Goal: Task Accomplishment & Management: Use online tool/utility

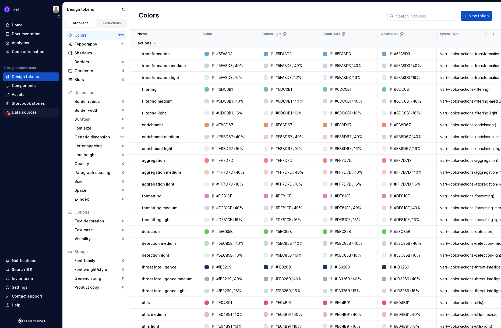
click at [33, 112] on div "Data sources" at bounding box center [24, 111] width 25 height 5
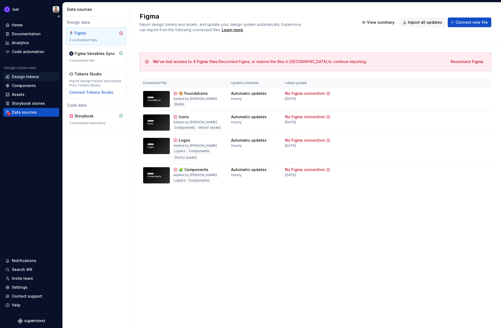
click at [30, 76] on div "Design tokens" at bounding box center [25, 76] width 27 height 5
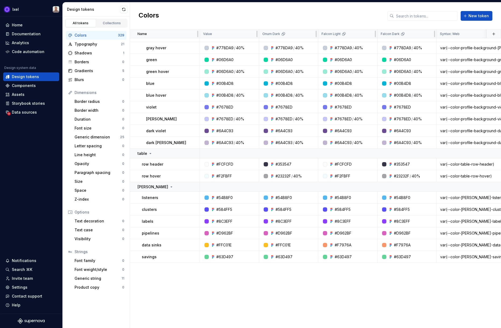
scroll to position [4178, 0]
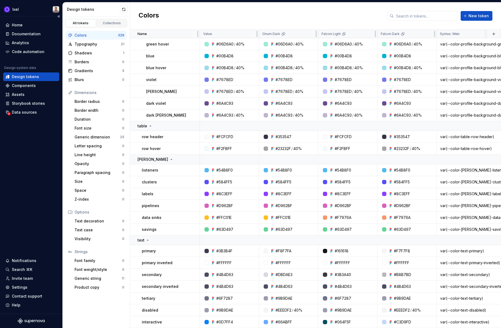
click at [38, 56] on div "Home Documentation Analytics Code automation Design system data Design tokens C…" at bounding box center [31, 69] width 56 height 96
click at [38, 53] on div "Code automation" at bounding box center [28, 51] width 33 height 5
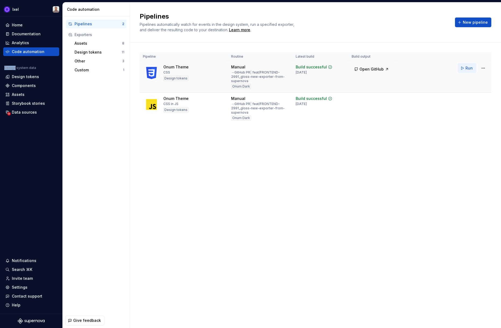
click at [406, 67] on span "Run" at bounding box center [468, 67] width 7 height 5
click at [406, 65] on html "Ixel Home Documentation Analytics Code automation Design system data Design tok…" at bounding box center [250, 164] width 501 height 328
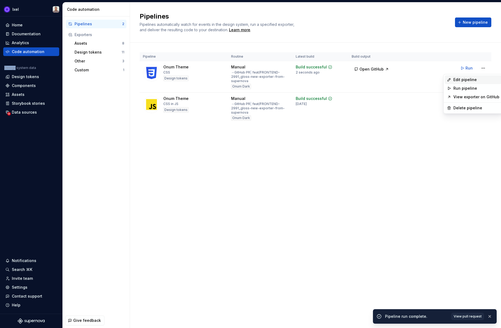
click at [406, 79] on div "Edit pipeline" at bounding box center [476, 79] width 46 height 5
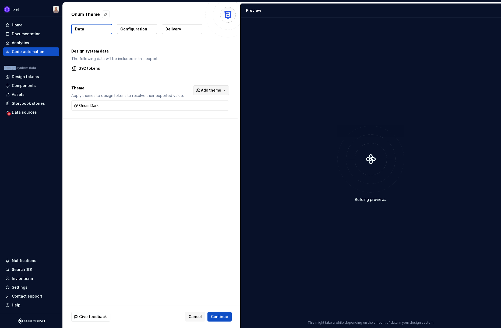
click at [206, 89] on span "Add theme" at bounding box center [211, 89] width 20 height 5
click at [173, 122] on span "Falcon Light" at bounding box center [196, 120] width 62 height 9
click at [170, 129] on div "Suggestions" at bounding box center [170, 129] width 4 height 4
click at [168, 205] on html "Ixel Home Documentation Analytics Code automation Design system data Design tok…" at bounding box center [250, 164] width 501 height 328
click at [218, 205] on span "Continue" at bounding box center [219, 316] width 17 height 5
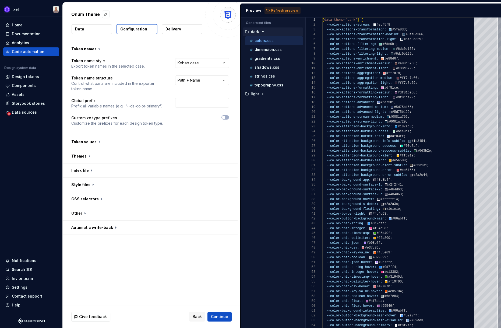
click at [281, 5] on div "Preview Refresh preview" at bounding box center [370, 10] width 260 height 14
click at [280, 7] on button "Refresh preview" at bounding box center [282, 11] width 36 height 8
click at [222, 205] on button "Continue" at bounding box center [219, 316] width 24 height 10
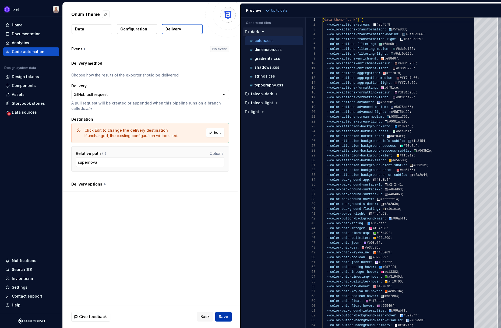
click at [227, 205] on span "Save" at bounding box center [223, 316] width 9 height 5
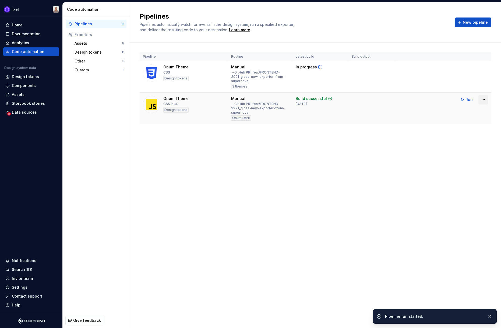
click at [406, 98] on html "Ixel Home Documentation Analytics Code automation Design system data Design tok…" at bounding box center [250, 164] width 501 height 328
click at [406, 110] on div "Edit pipeline" at bounding box center [476, 110] width 46 height 5
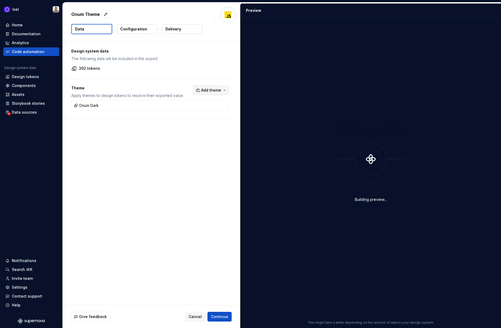
click at [224, 91] on button "Add theme" at bounding box center [211, 90] width 36 height 10
click at [182, 118] on div "Falcon Light" at bounding box center [185, 120] width 23 height 5
click at [180, 132] on span "Falcon Dark" at bounding box center [196, 129] width 62 height 9
click at [236, 205] on html "Ixel Home Documentation Analytics Code automation Design system data Design tok…" at bounding box center [250, 164] width 501 height 328
click at [224, 205] on div "Give feedback Cancel Continue" at bounding box center [151, 316] width 177 height 23
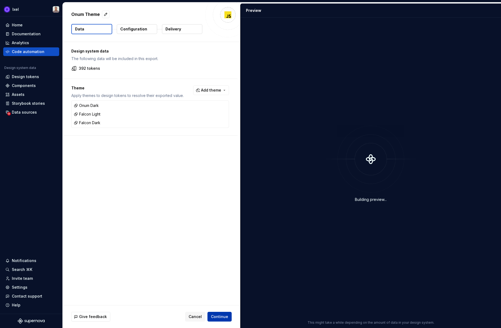
click at [225, 205] on span "Continue" at bounding box center [219, 316] width 17 height 5
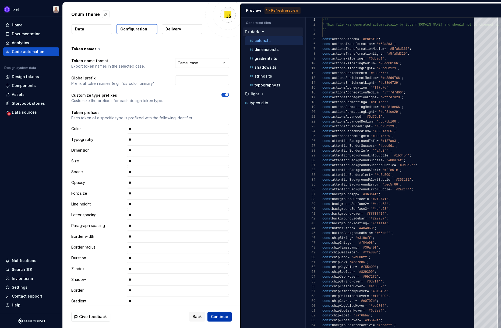
click at [225, 205] on span "Continue" at bounding box center [219, 316] width 17 height 5
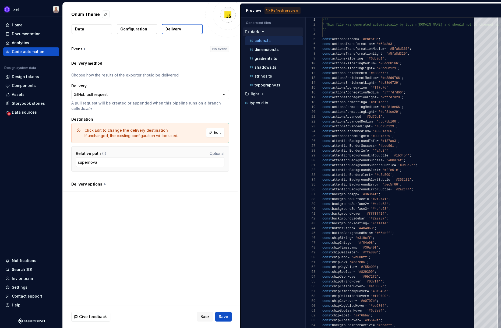
click at [223, 205] on span "Save" at bounding box center [223, 316] width 9 height 5
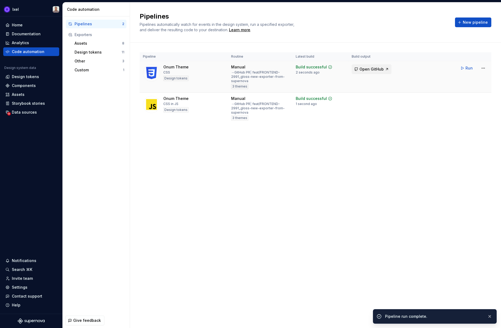
click at [380, 68] on span "Open GitHub" at bounding box center [371, 68] width 24 height 5
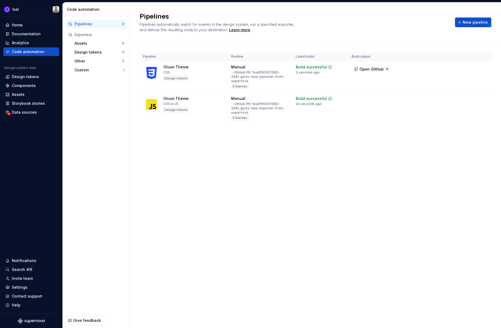
drag, startPoint x: 342, startPoint y: 198, endPoint x: 338, endPoint y: 198, distance: 3.5
click at [342, 198] on div "Pipelines Pipelines automatically watch for events in the design system, run a …" at bounding box center [315, 164] width 371 height 325
